Goal: Complete application form

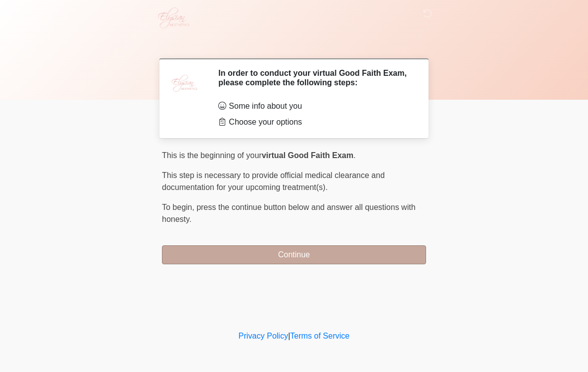
click at [338, 254] on button "Continue" at bounding box center [294, 254] width 264 height 19
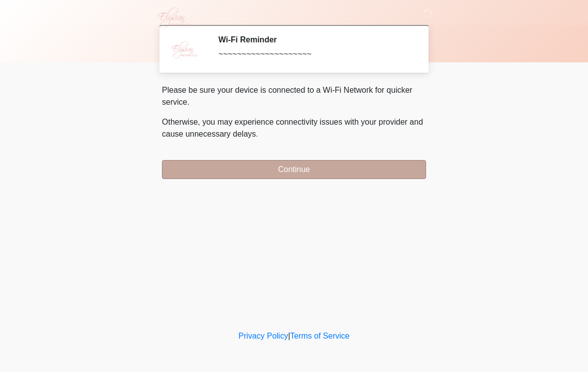
click at [375, 178] on button "Continue" at bounding box center [294, 169] width 264 height 19
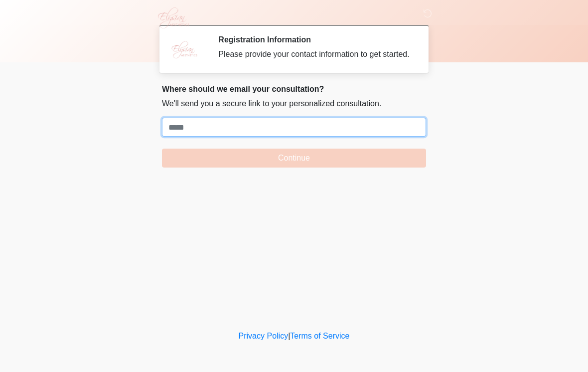
click at [305, 132] on input "Where should we email your treatment plan?" at bounding box center [294, 127] width 264 height 19
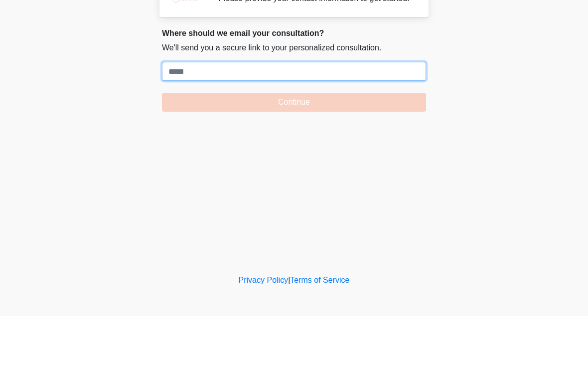
paste input "**********"
type input "**********"
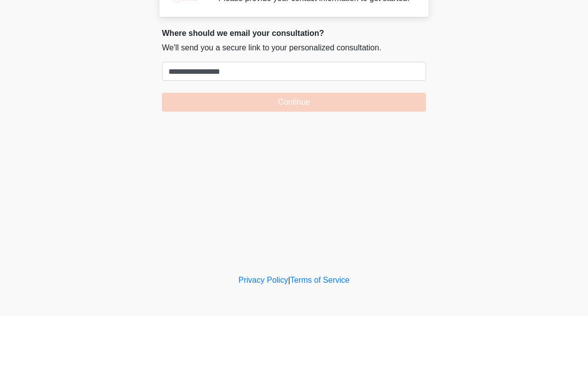
click at [243, 118] on form "**********" at bounding box center [294, 143] width 264 height 50
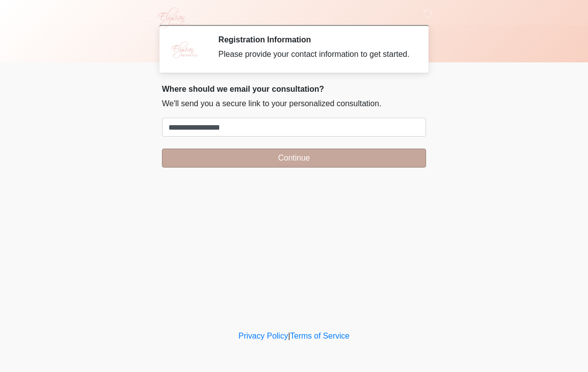
click at [347, 168] on button "Continue" at bounding box center [294, 158] width 264 height 19
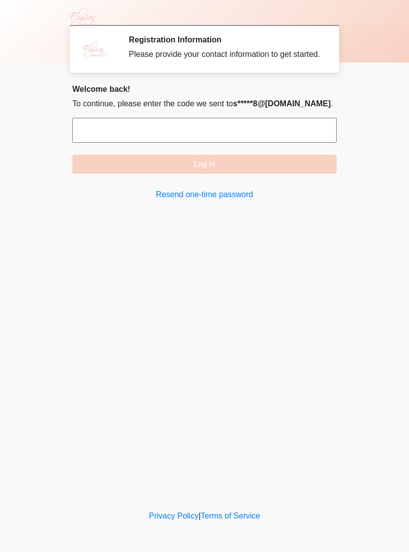
click at [107, 140] on input "text" at bounding box center [204, 130] width 264 height 25
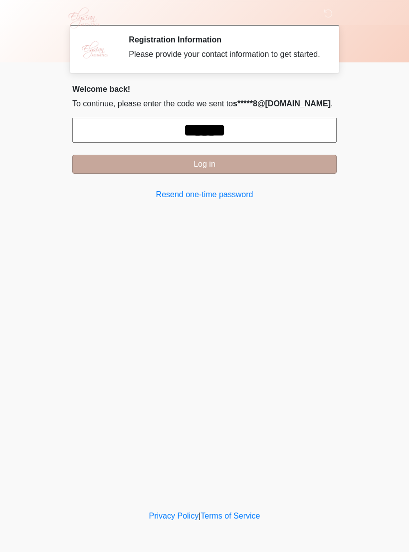
type input "******"
click at [289, 174] on button "Log in" at bounding box center [204, 164] width 264 height 19
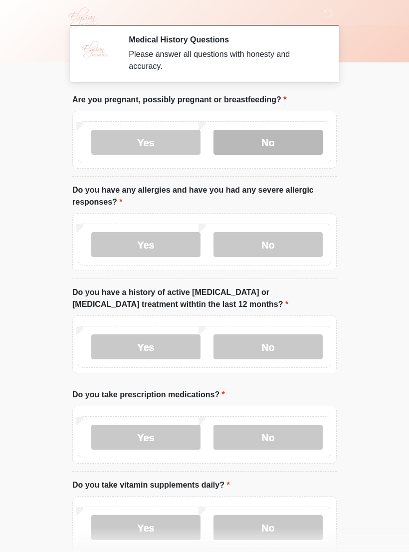
click at [277, 149] on label "No" at bounding box center [267, 142] width 109 height 25
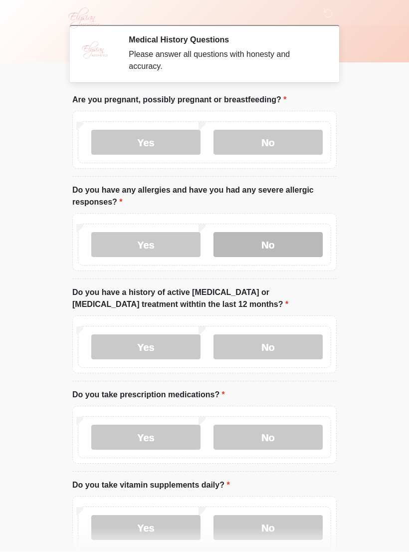
click at [290, 250] on label "No" at bounding box center [267, 244] width 109 height 25
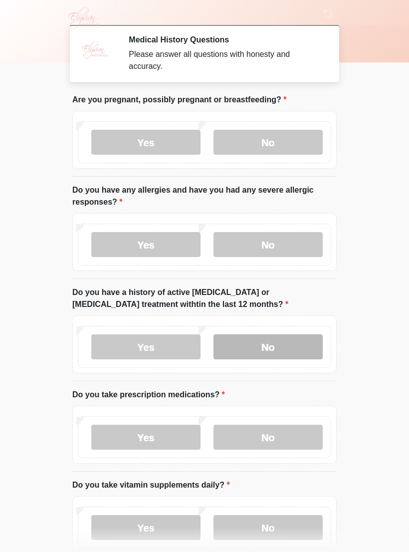
click at [296, 340] on label "No" at bounding box center [267, 346] width 109 height 25
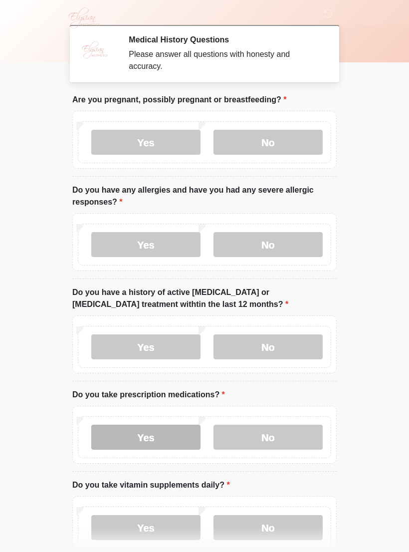
click at [162, 372] on label "Yes" at bounding box center [145, 436] width 109 height 25
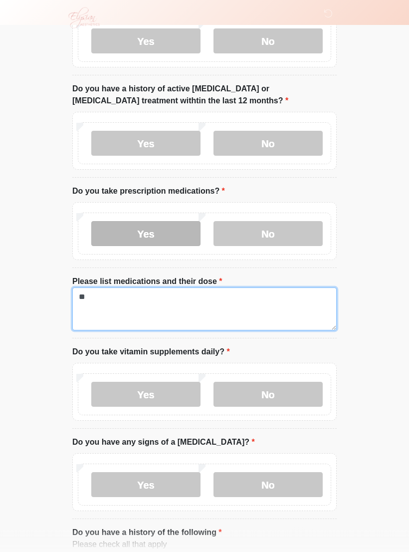
scroll to position [203, 0]
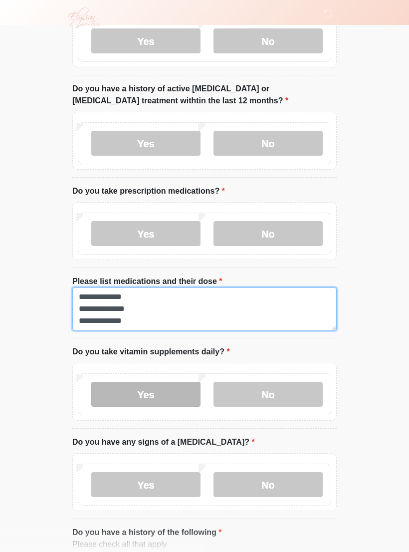
type textarea "**********"
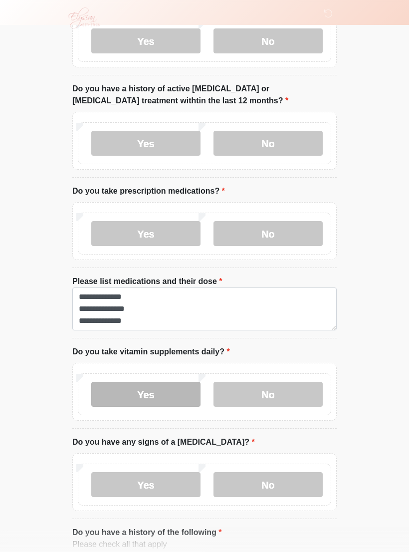
click at [168, 372] on label "Yes" at bounding box center [145, 394] width 109 height 25
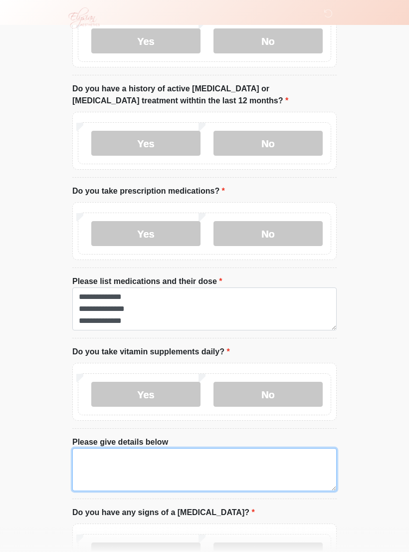
click at [139, 372] on textarea "Please give details below" at bounding box center [204, 469] width 264 height 43
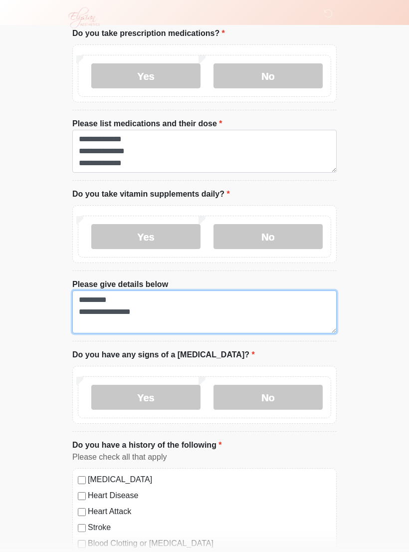
scroll to position [362, 0]
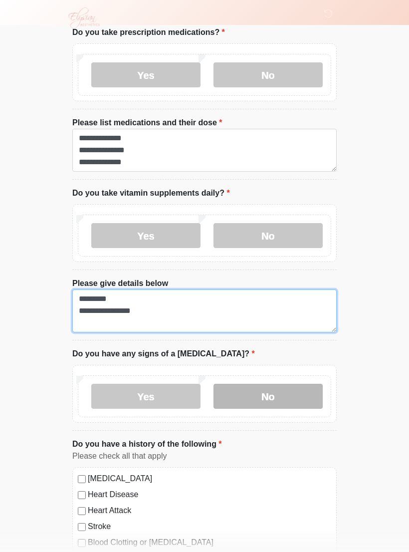
type textarea "**********"
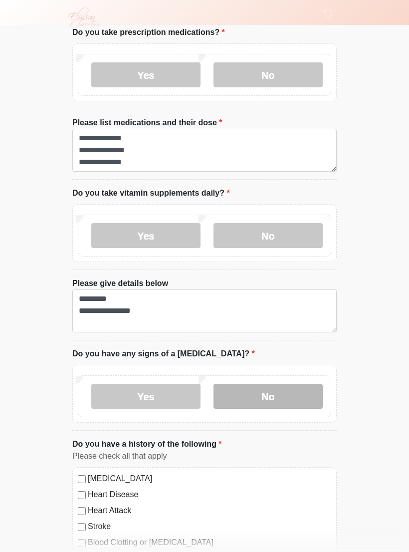
click at [292, 372] on label "No" at bounding box center [267, 396] width 109 height 25
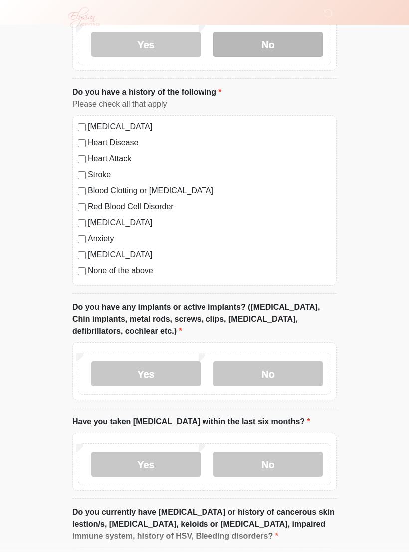
scroll to position [717, 0]
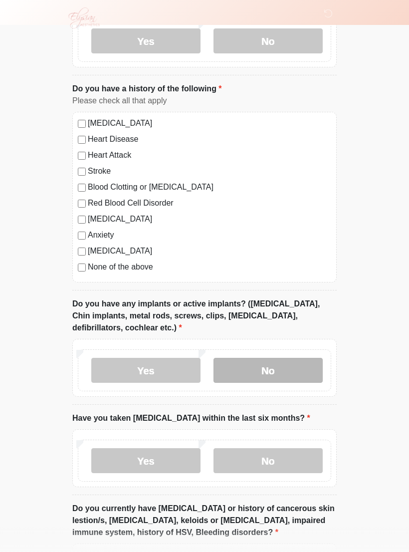
click at [297, 368] on label "No" at bounding box center [267, 370] width 109 height 25
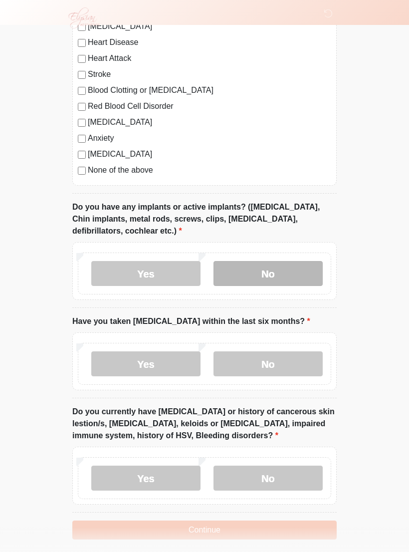
scroll to position [816, 0]
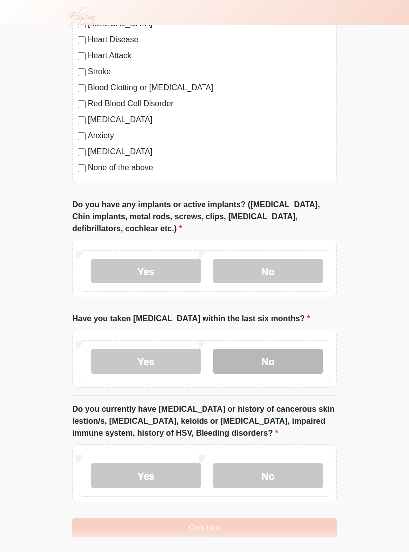
click at [295, 357] on label "No" at bounding box center [267, 361] width 109 height 25
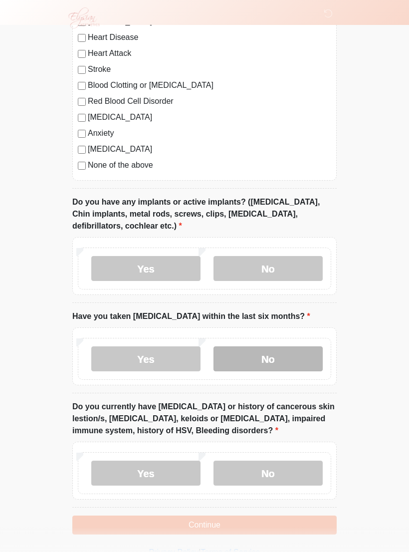
scroll to position [837, 0]
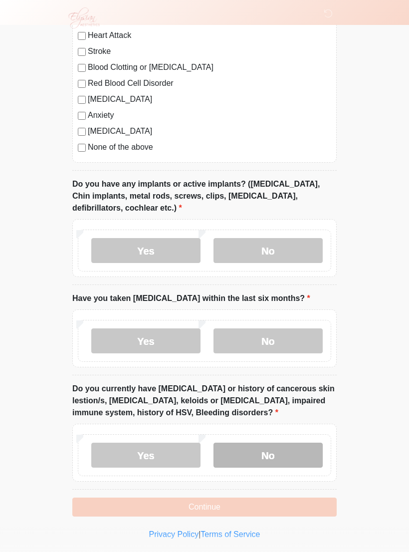
click at [290, 372] on label "No" at bounding box center [267, 454] width 109 height 25
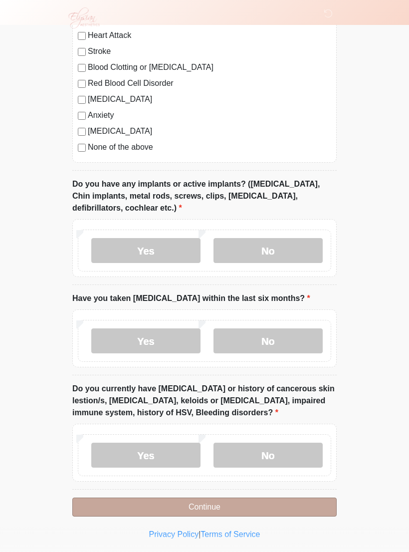
click at [283, 372] on button "Continue" at bounding box center [204, 506] width 264 height 19
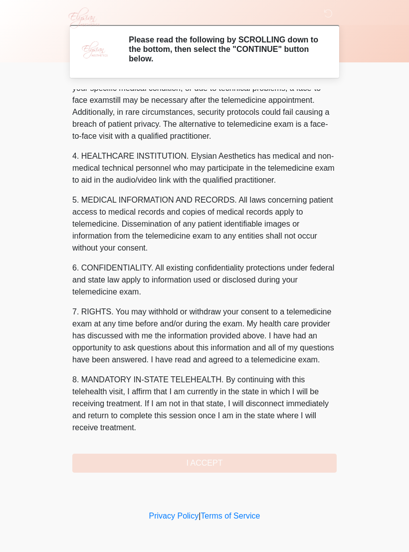
scroll to position [250, 0]
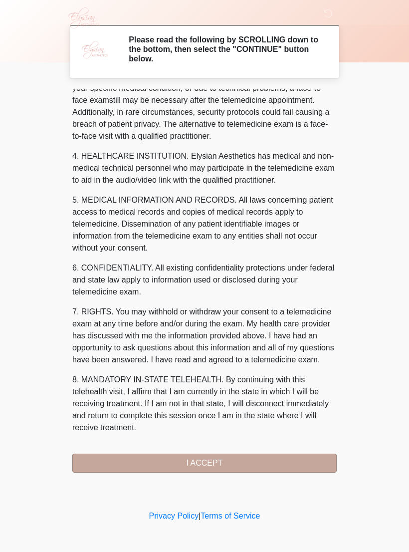
click at [233, 372] on button "I ACCEPT" at bounding box center [204, 462] width 264 height 19
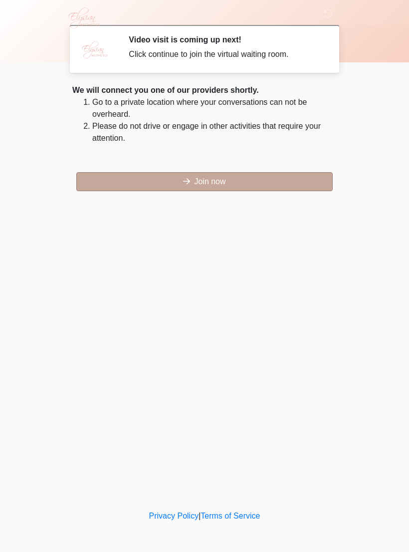
click at [290, 181] on button "Join now" at bounding box center [204, 181] width 256 height 19
